Goal: Task Accomplishment & Management: Use online tool/utility

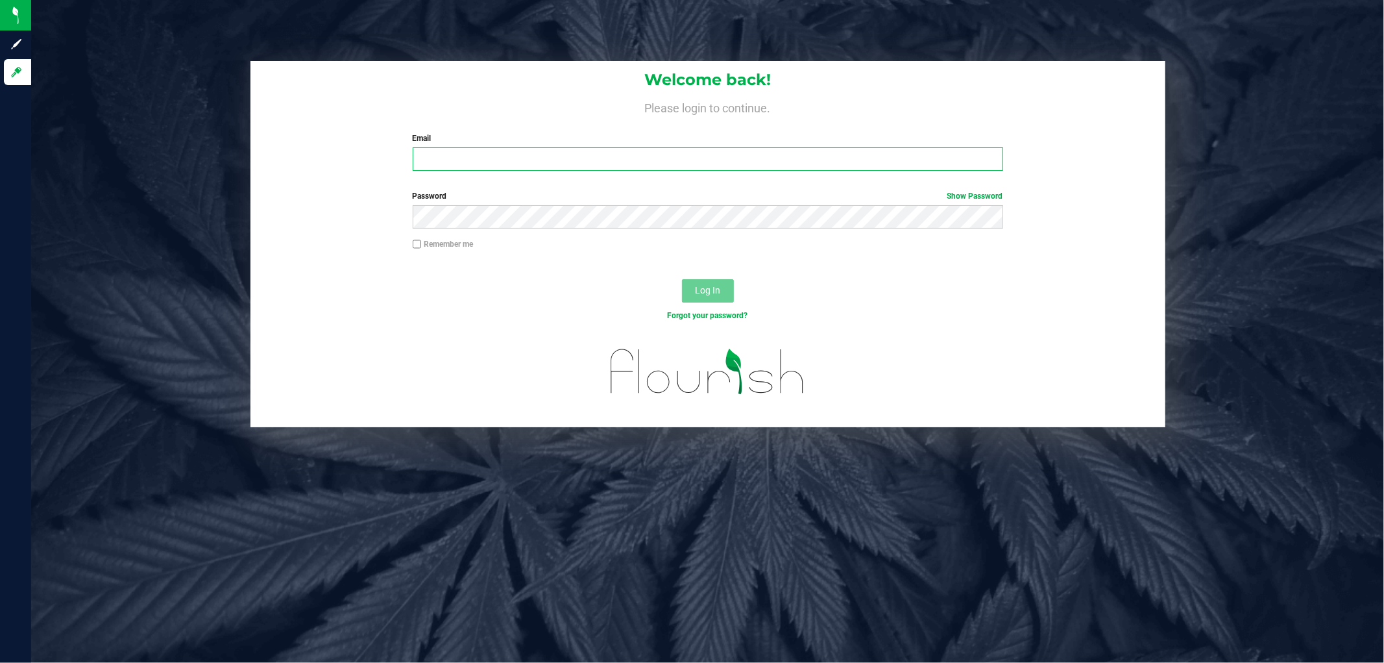
click at [598, 153] on input "Email" at bounding box center [708, 158] width 591 height 23
type input "[EMAIL_ADDRESS][DOMAIN_NAME]"
click at [682, 279] on button "Log In" at bounding box center [708, 290] width 52 height 23
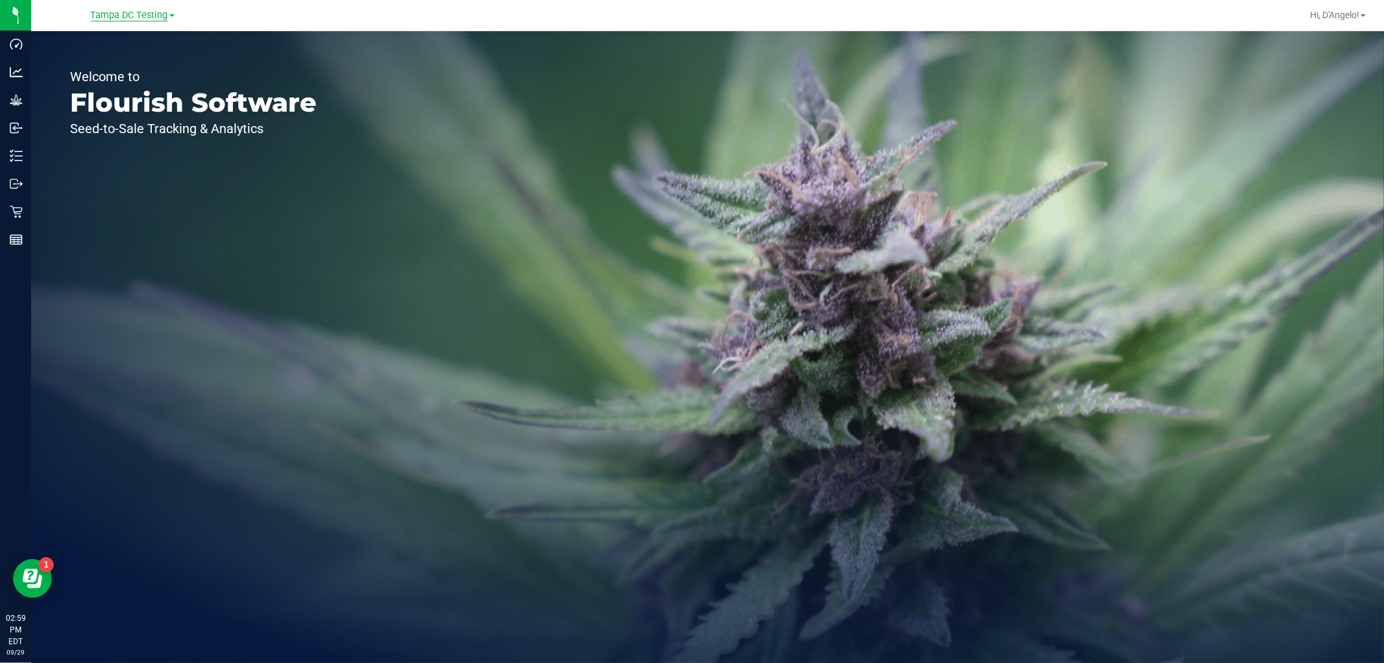
click at [122, 19] on span "Tampa DC Testing" at bounding box center [129, 16] width 77 height 12
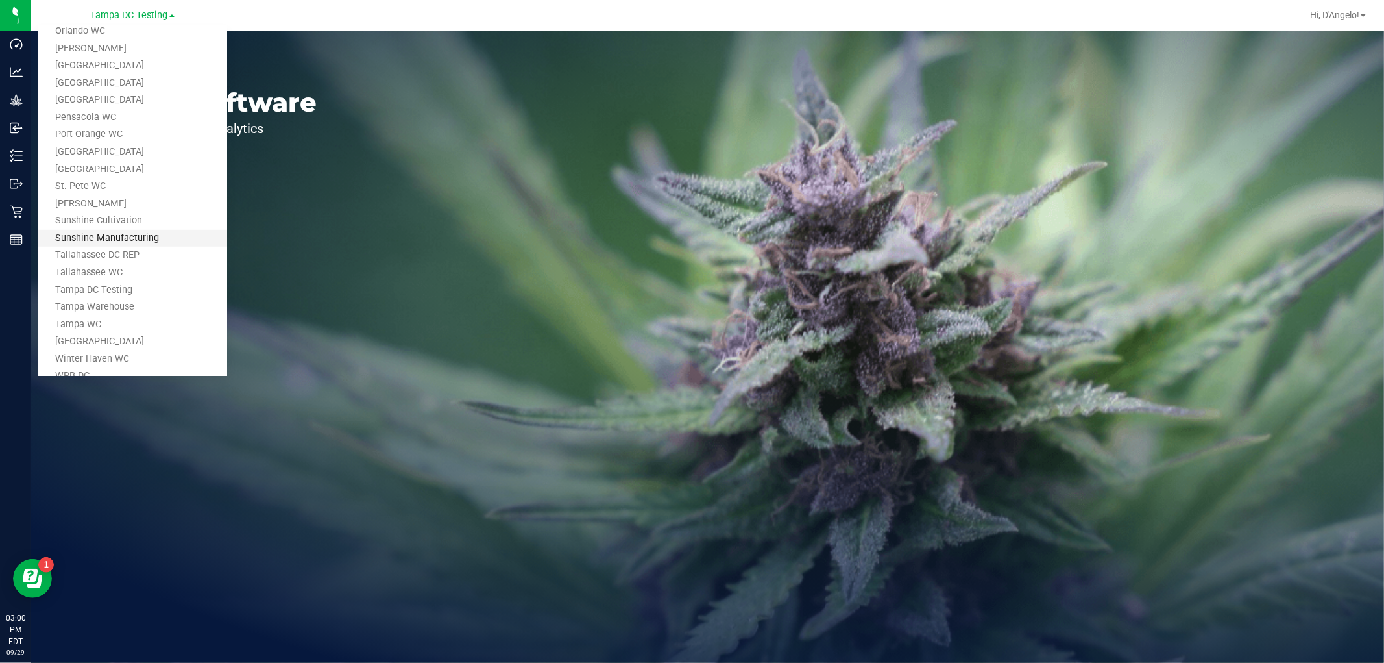
scroll to position [585, 0]
click at [110, 268] on link "Tampa Warehouse" at bounding box center [133, 271] width 190 height 18
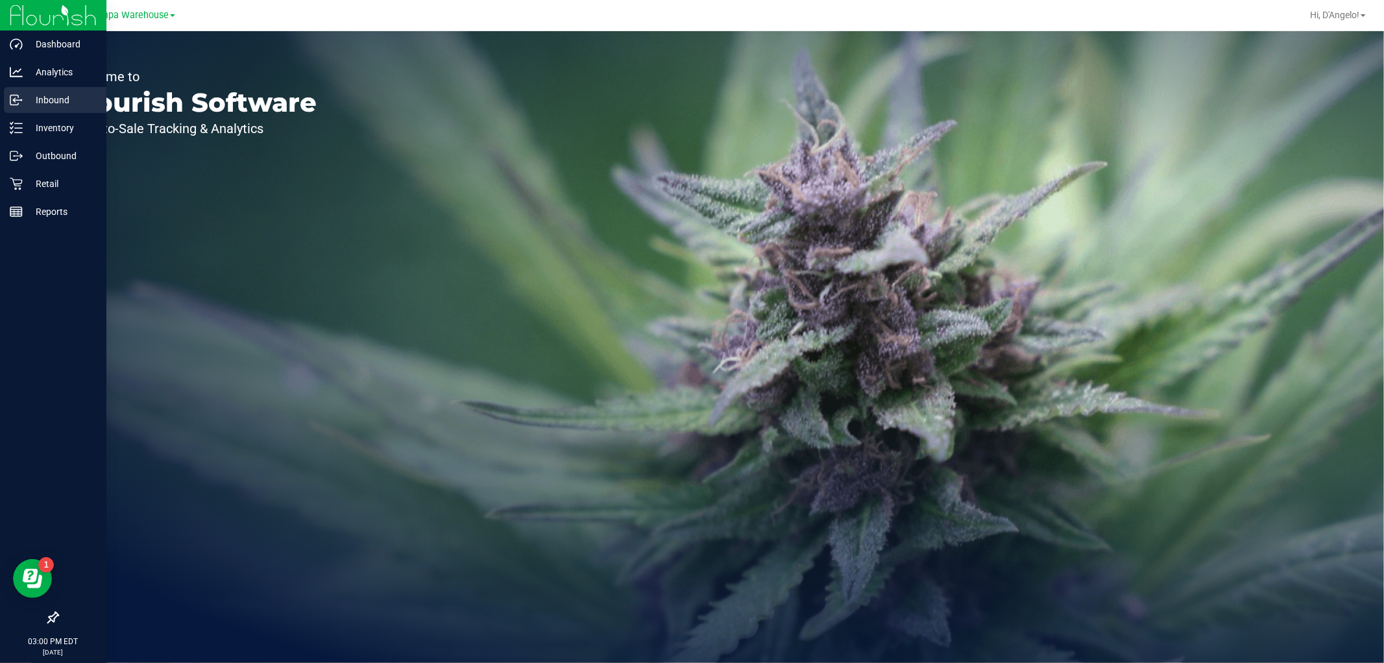
click at [23, 95] on p "Inbound" at bounding box center [62, 100] width 78 height 16
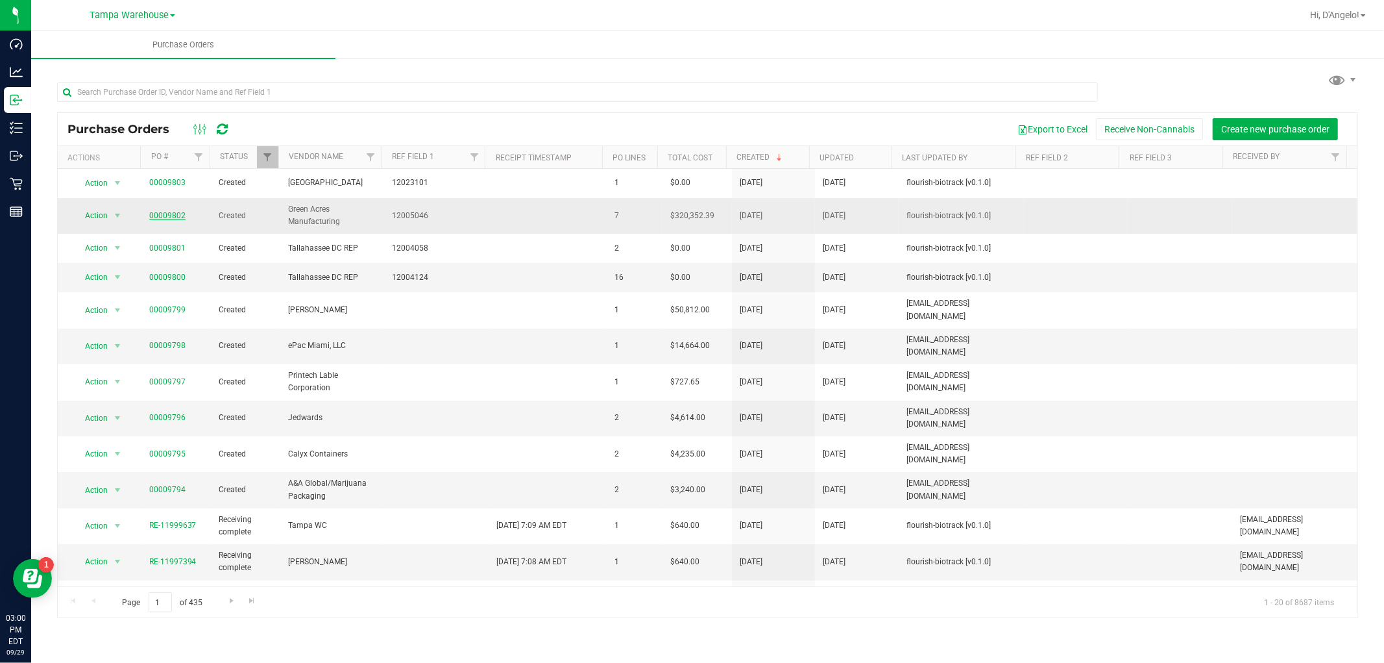
click at [182, 211] on link "00009802" at bounding box center [167, 215] width 36 height 9
click at [176, 218] on link "00009802" at bounding box center [167, 215] width 36 height 9
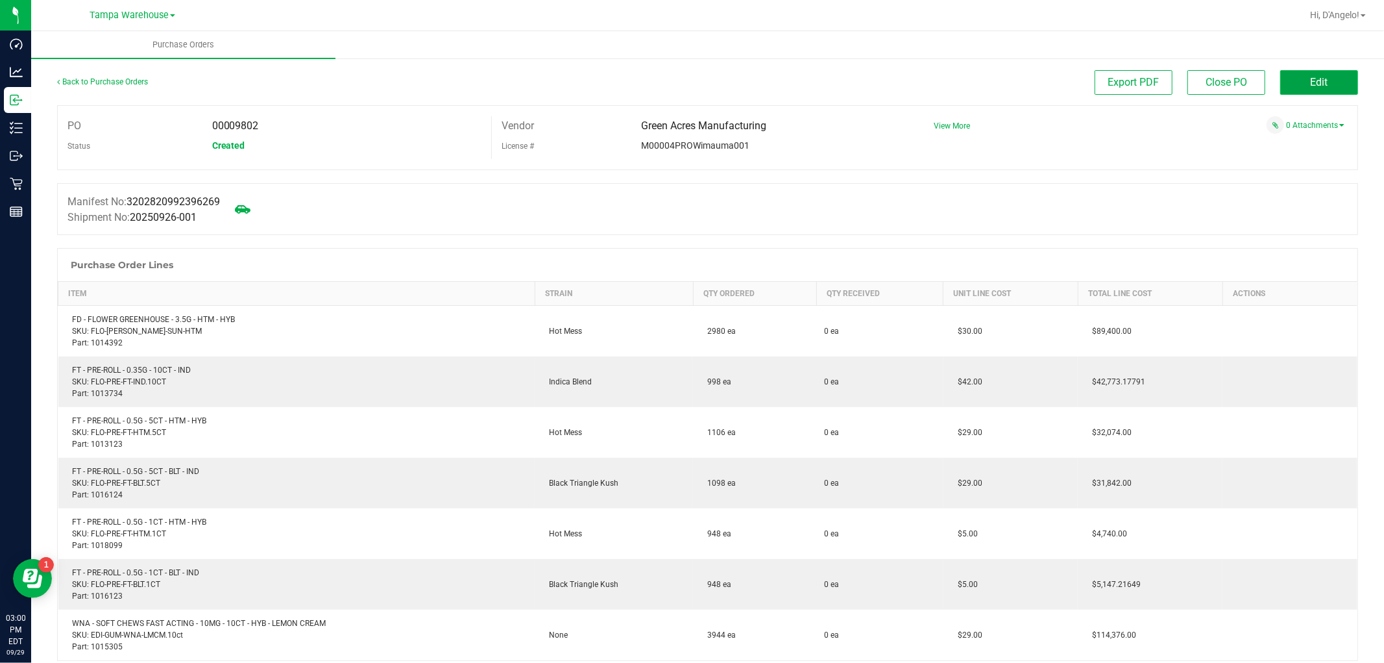
click at [1293, 86] on button "Edit" at bounding box center [1320, 82] width 78 height 25
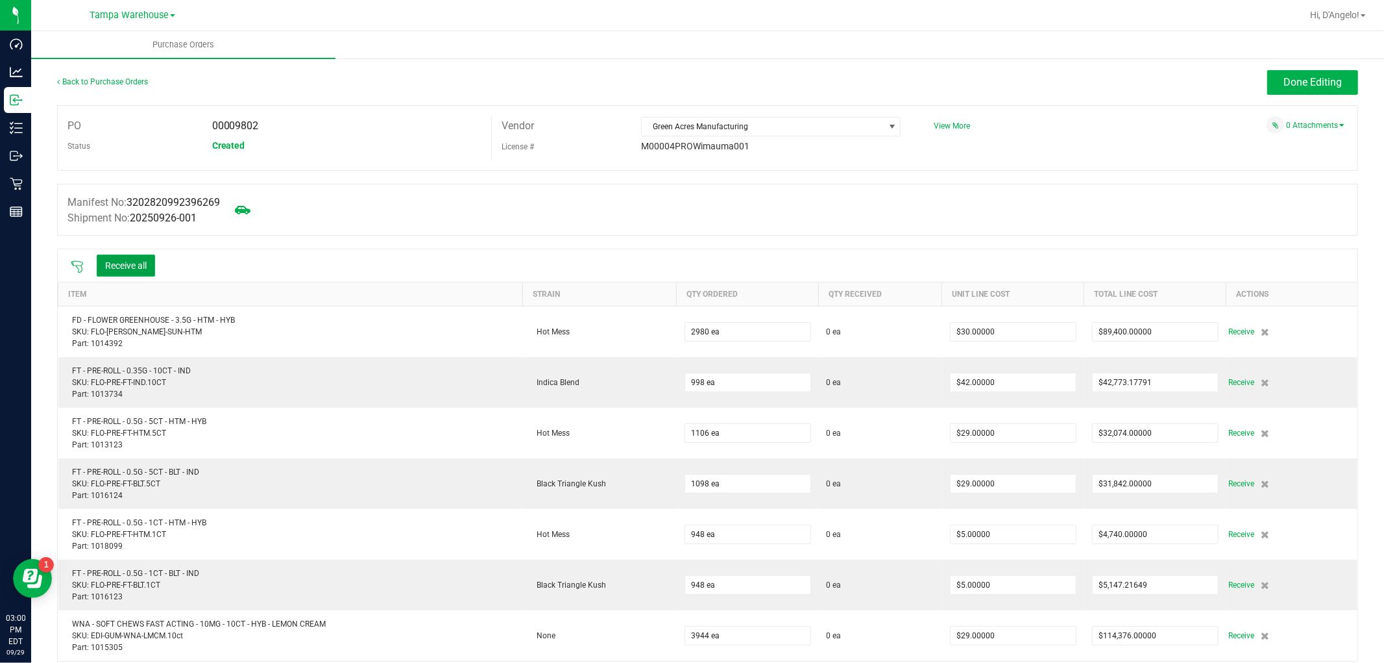
click at [130, 262] on button "Receive all" at bounding box center [126, 265] width 58 height 22
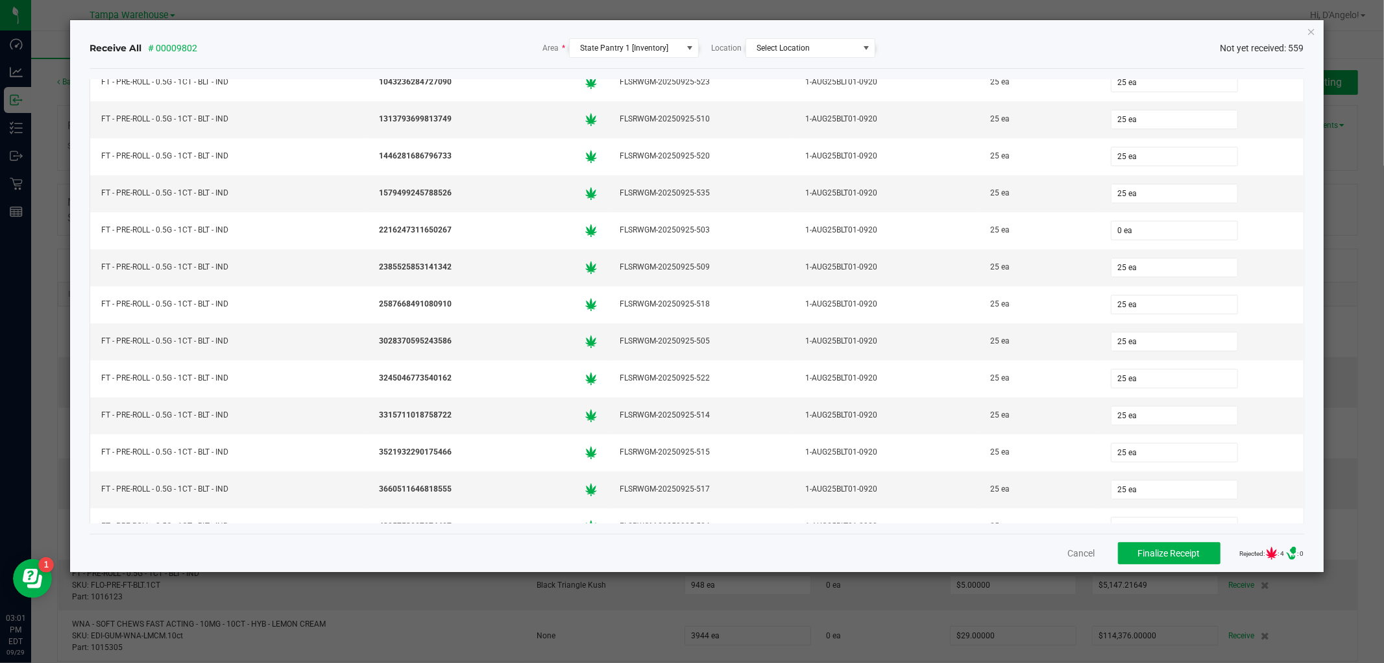
scroll to position [7500, 0]
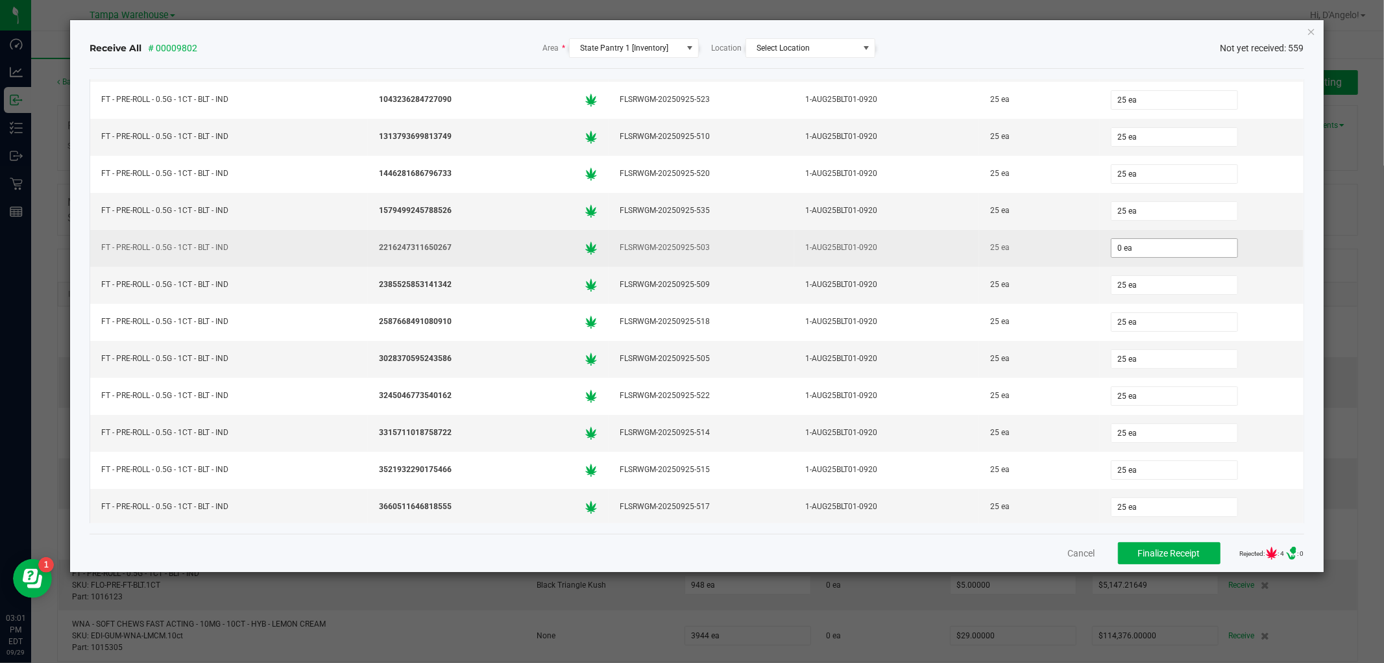
click at [1171, 257] on input "0 ea" at bounding box center [1175, 248] width 126 height 18
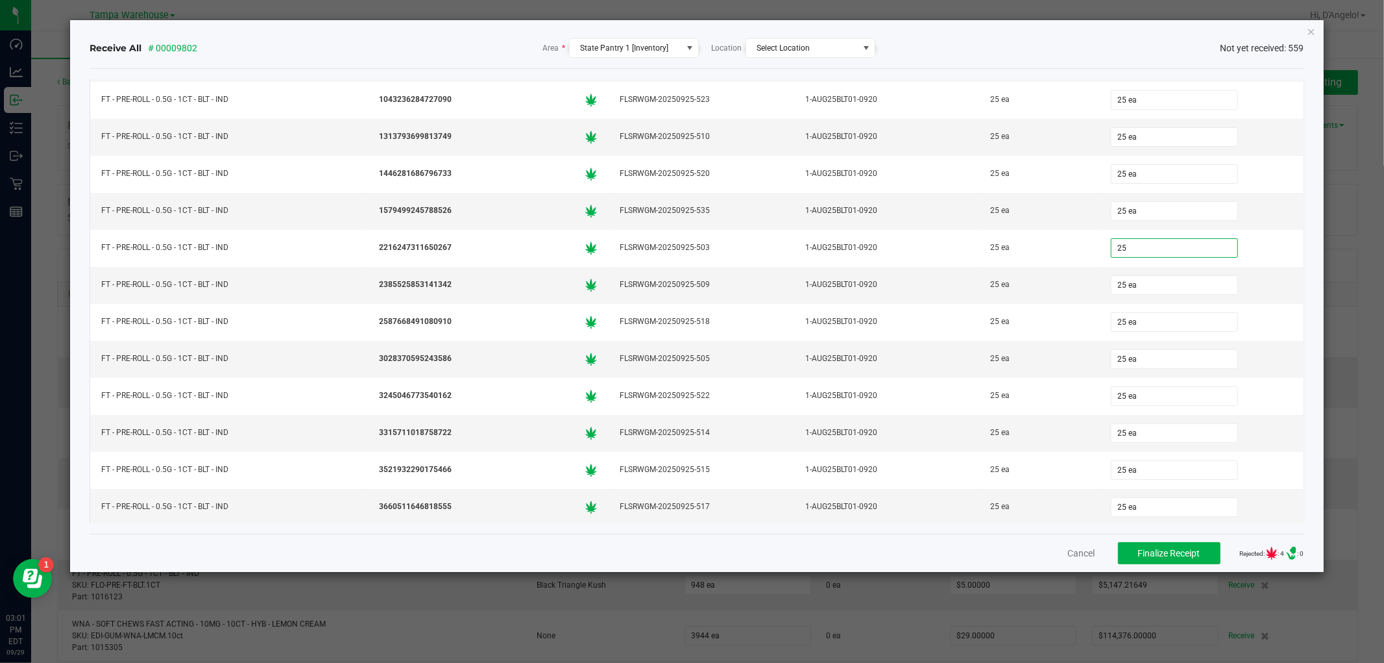
click at [1053, 60] on div "Receive All # 00009802 Area * State Pantry 1 [Inventory] Location Select Locati…" at bounding box center [697, 48] width 1214 height 41
type input "25 ea"
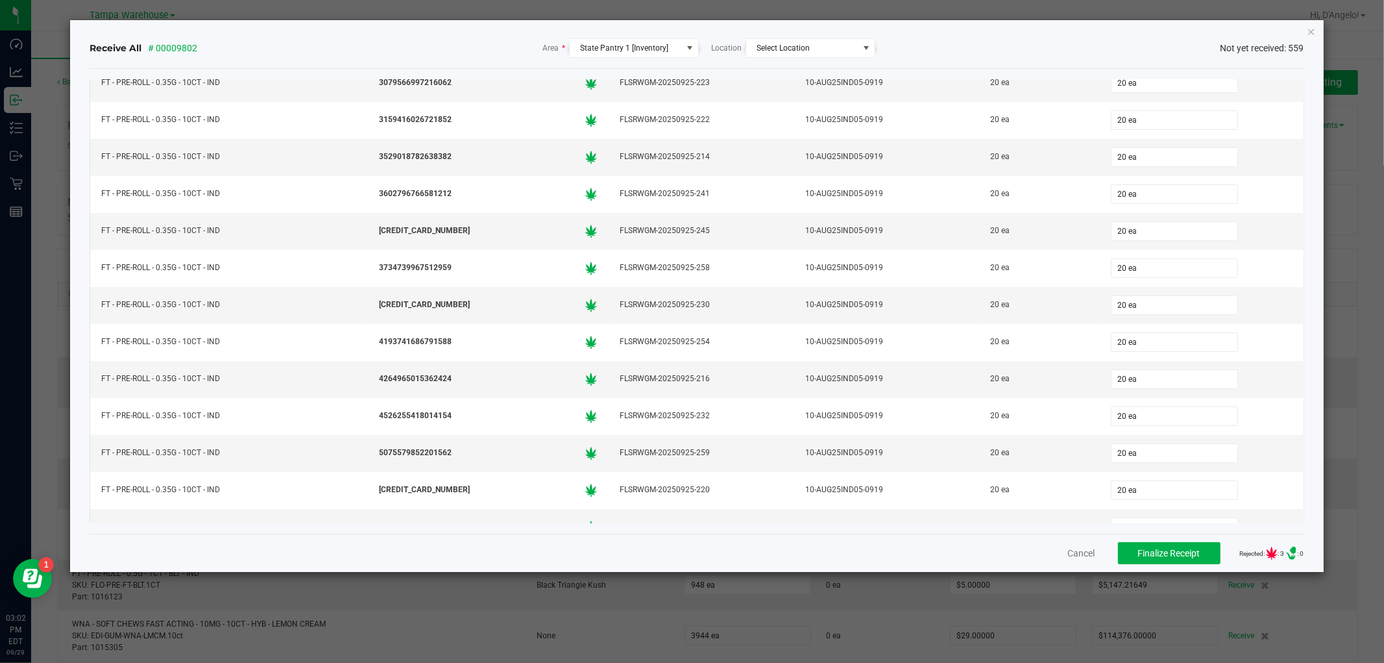
scroll to position [5914, 0]
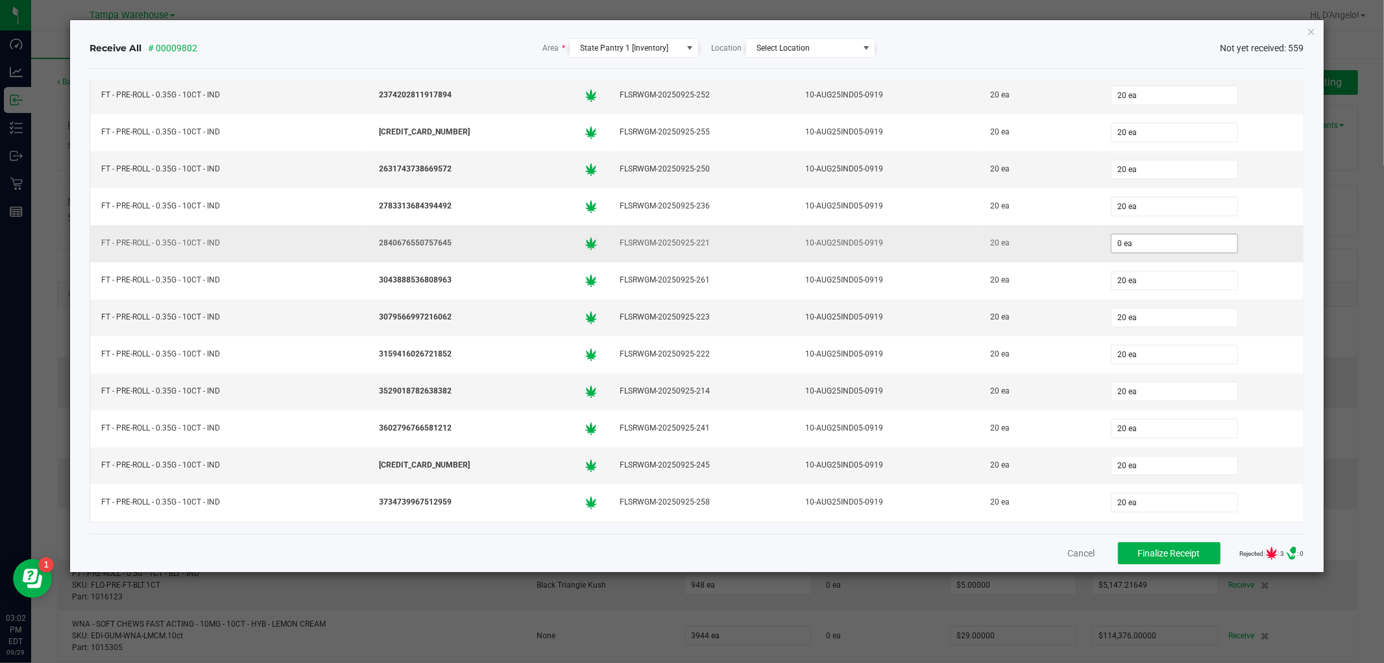
click at [1203, 252] on input "0 ea" at bounding box center [1175, 243] width 126 height 18
click at [1137, 54] on div "Receive All # 00009802 Area * State Pantry 1 [Inventory] Location Select Locati…" at bounding box center [697, 47] width 1214 height 19
type input "20 ea"
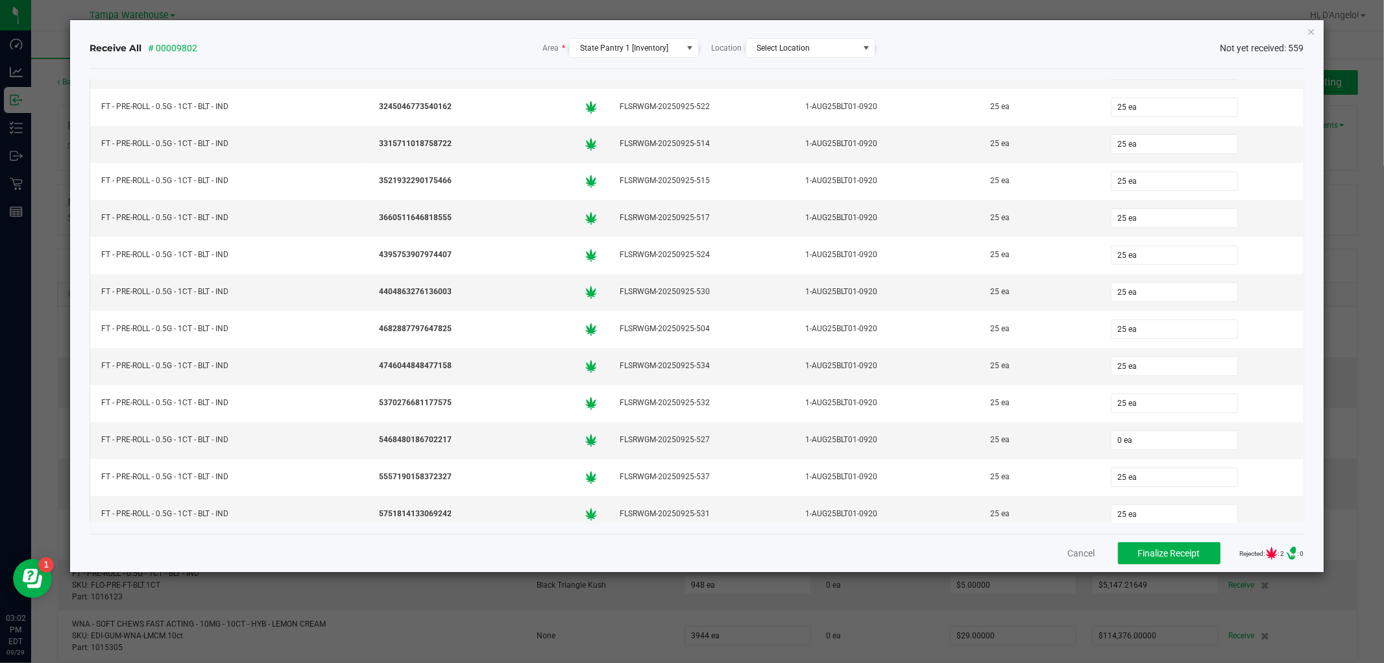
scroll to position [8077, 0]
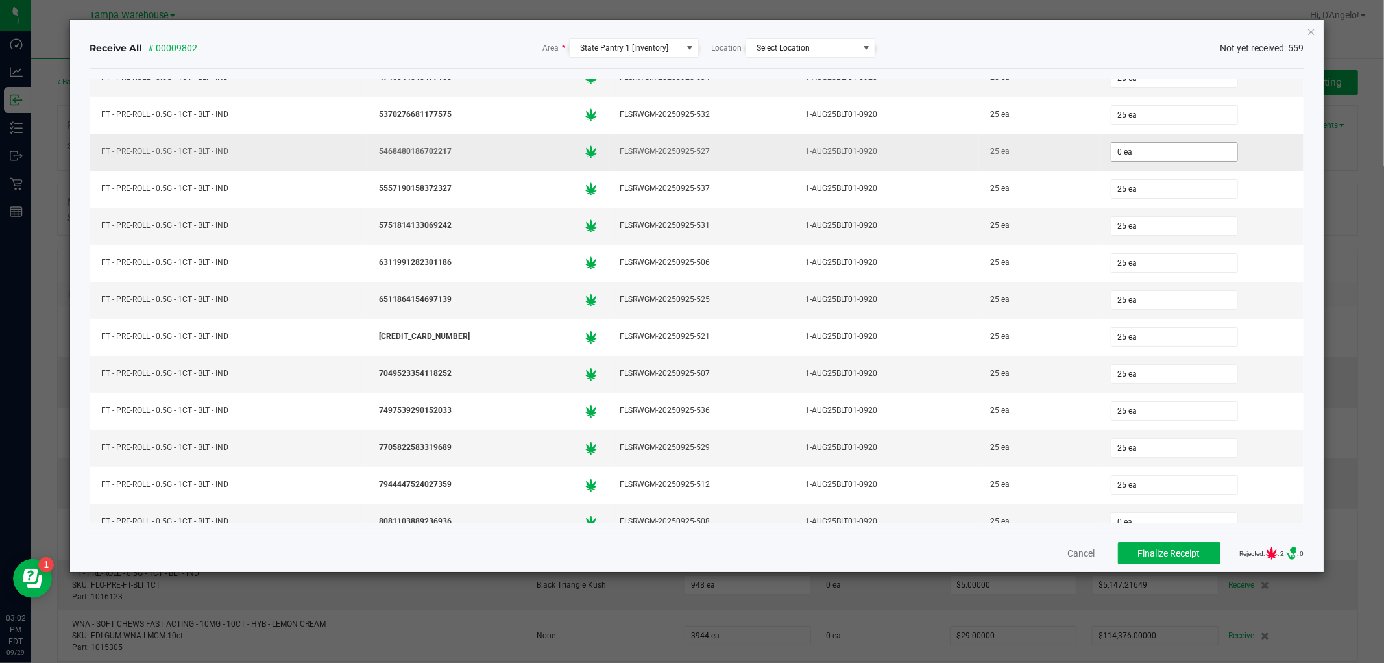
click at [1164, 161] on input "0 ea" at bounding box center [1175, 152] width 126 height 18
click at [1123, 32] on div "Receive All # 00009802 Area * State Pantry 1 [Inventory] Location Select Locati…" at bounding box center [697, 48] width 1214 height 41
type input "25 ea"
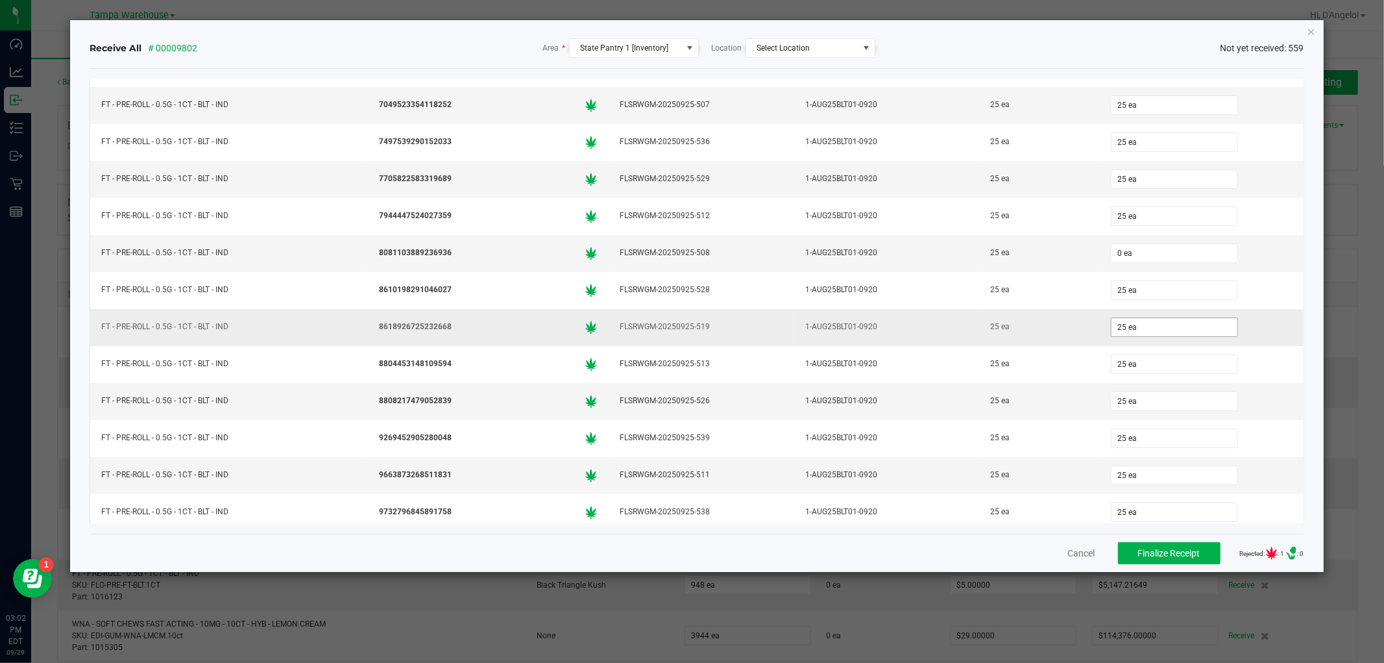
scroll to position [8365, 0]
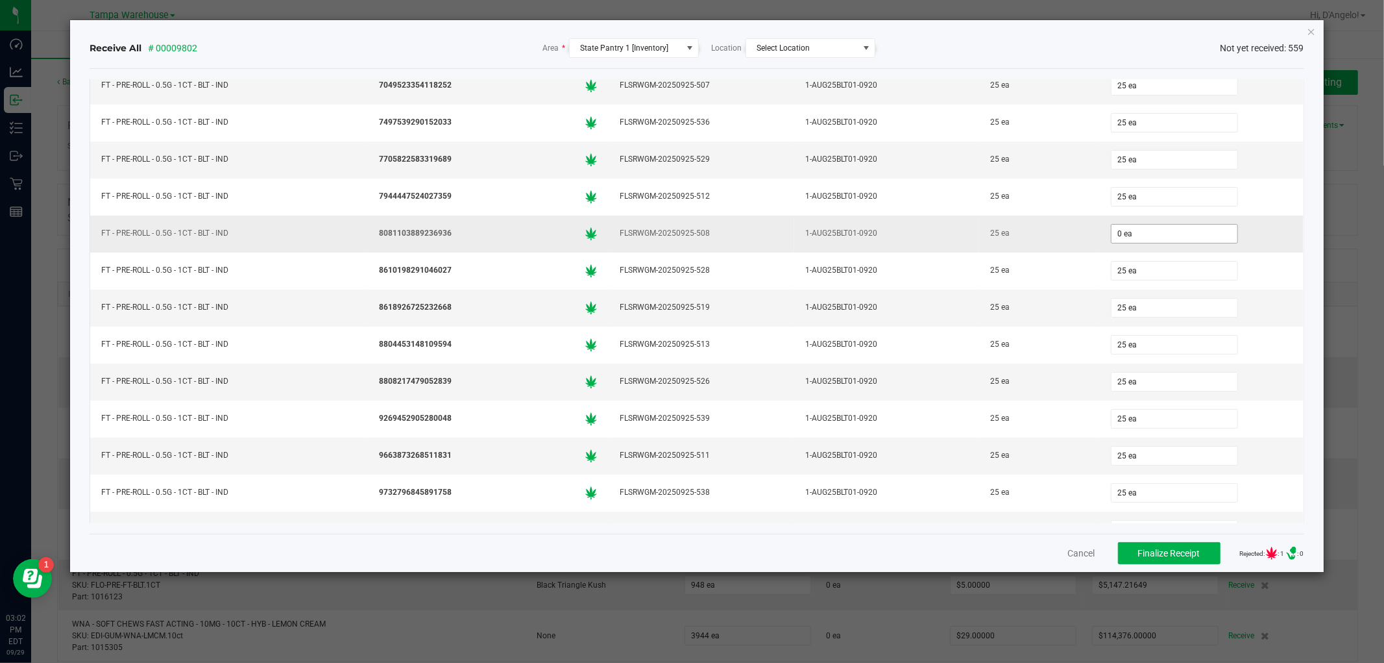
click at [1146, 243] on input "0 ea" at bounding box center [1175, 234] width 126 height 18
click at [936, 41] on div "Receive All # 00009802 Area * State Pantry 1 [Inventory] Location Select Locati…" at bounding box center [697, 47] width 1214 height 19
type input "25 ea"
click at [1166, 554] on span "Finalize Receipt" at bounding box center [1169, 553] width 62 height 10
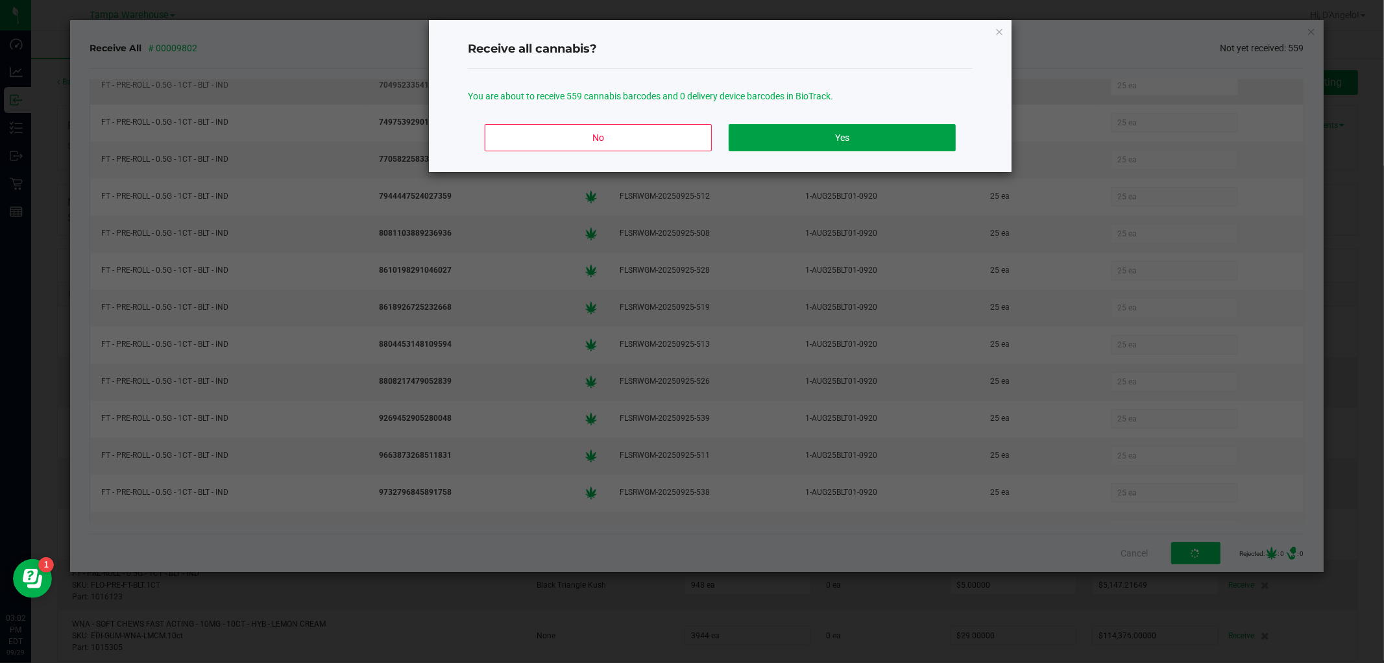
drag, startPoint x: 866, startPoint y: 130, endPoint x: 857, endPoint y: 141, distance: 14.3
click at [865, 129] on button "Yes" at bounding box center [842, 137] width 227 height 27
